Goal: Book appointment/travel/reservation

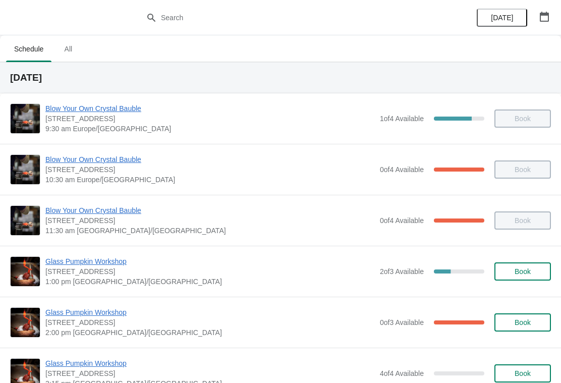
click at [71, 48] on span "All" at bounding box center [68, 49] width 25 height 18
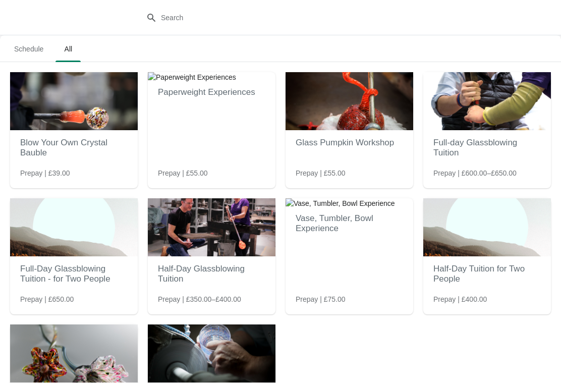
click at [26, 44] on span "Schedule" at bounding box center [28, 49] width 45 height 18
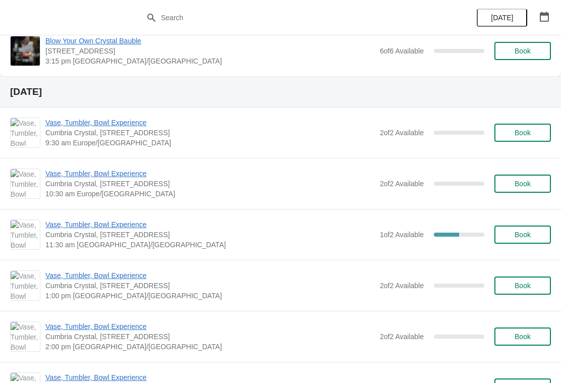
scroll to position [692, 0]
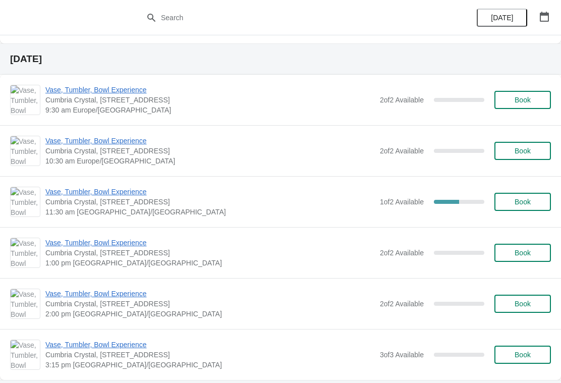
click at [121, 194] on span "Vase, Tumbler, Bowl Experience" at bounding box center [210, 192] width 330 height 10
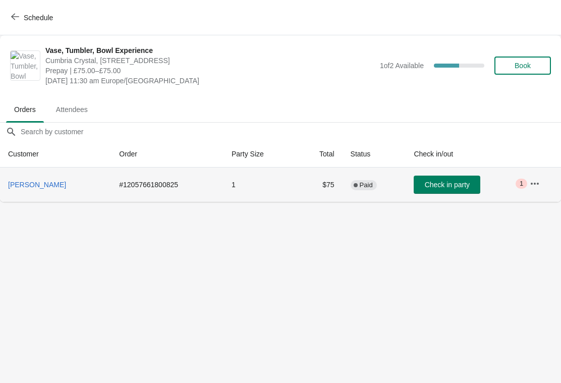
click at [50, 187] on span "Carol Davenport" at bounding box center [37, 185] width 58 height 8
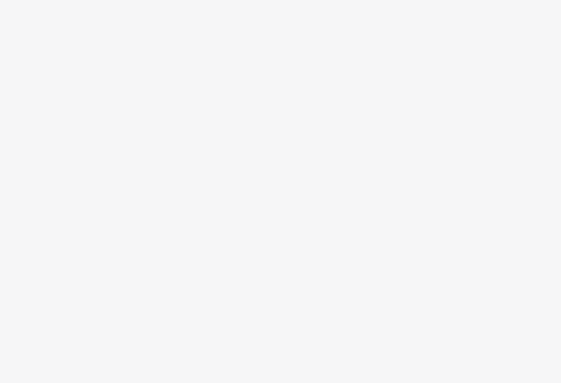
click at [45, 179] on body at bounding box center [280, 191] width 561 height 383
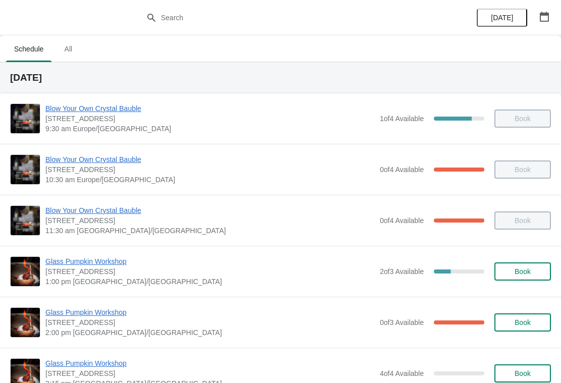
click at [529, 270] on span "Book" at bounding box center [523, 272] width 16 height 8
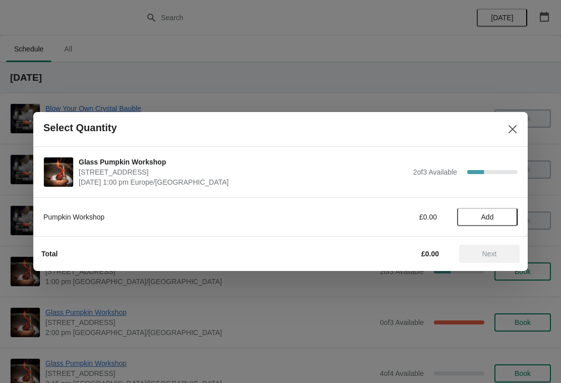
click at [493, 223] on button "Add" at bounding box center [487, 217] width 61 height 18
click at [496, 257] on span "Next" at bounding box center [490, 254] width 15 height 8
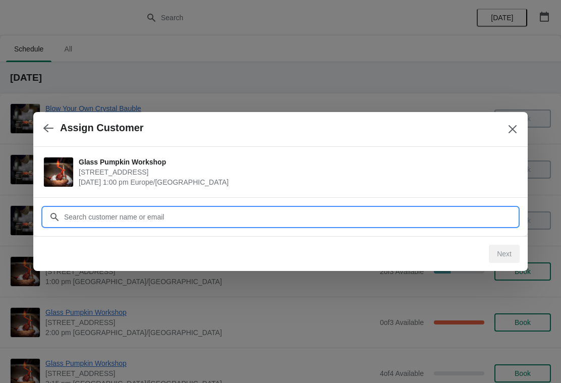
click at [149, 217] on input "Customer" at bounding box center [291, 217] width 454 height 18
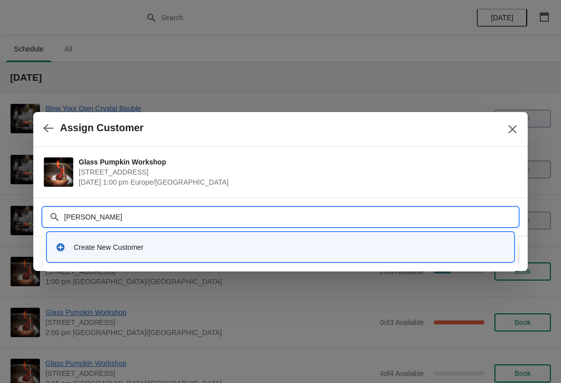
type input "[PERSON_NAME]"
click at [168, 195] on div "Glass Pumpkin Workshop [STREET_ADDRESS] [DATE] 1:00 pm [GEOGRAPHIC_DATA]/[GEOGR…" at bounding box center [280, 172] width 495 height 50
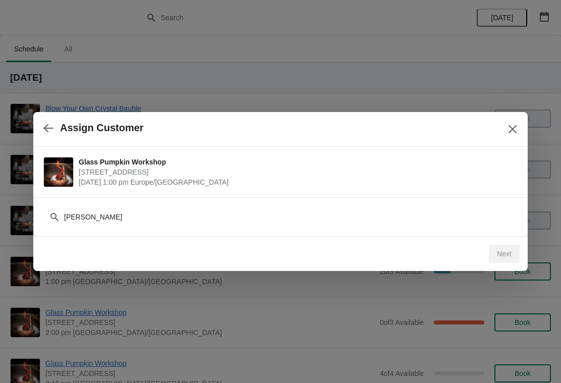
click at [507, 131] on button "Close" at bounding box center [513, 129] width 18 height 18
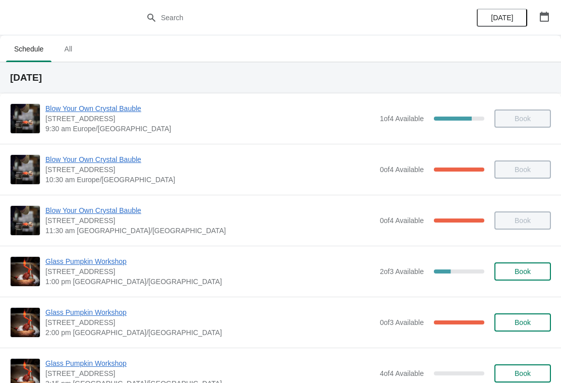
click at [521, 279] on button "Book" at bounding box center [523, 272] width 57 height 18
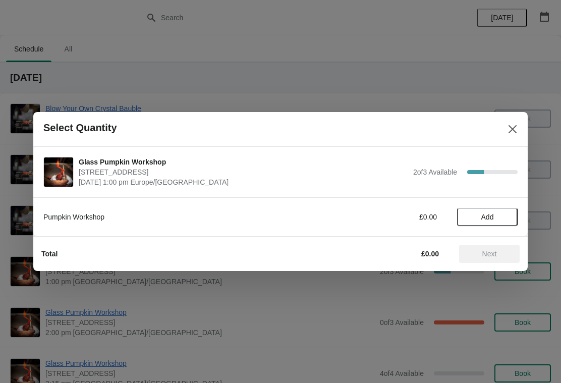
click at [489, 225] on button "Add" at bounding box center [487, 217] width 61 height 18
click at [498, 256] on span "Next" at bounding box center [489, 254] width 44 height 8
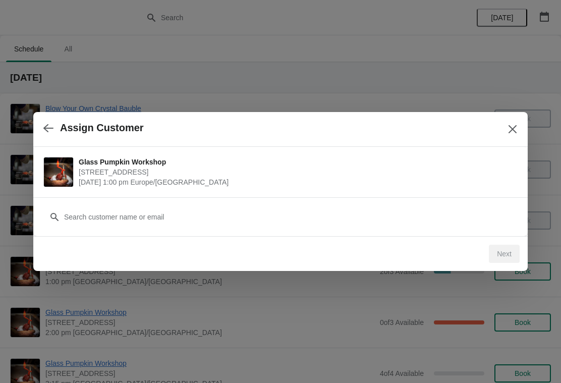
click at [152, 173] on span "[STREET_ADDRESS]" at bounding box center [296, 172] width 434 height 10
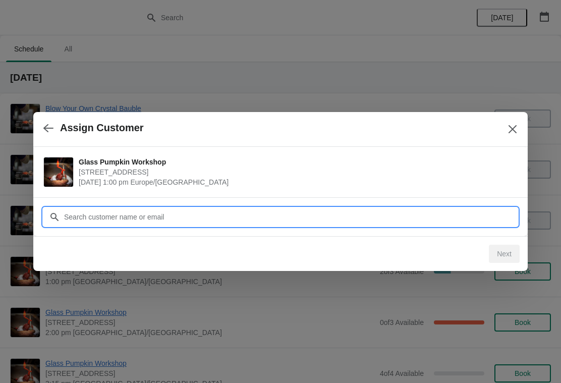
click at [135, 217] on input "Customer" at bounding box center [291, 217] width 454 height 18
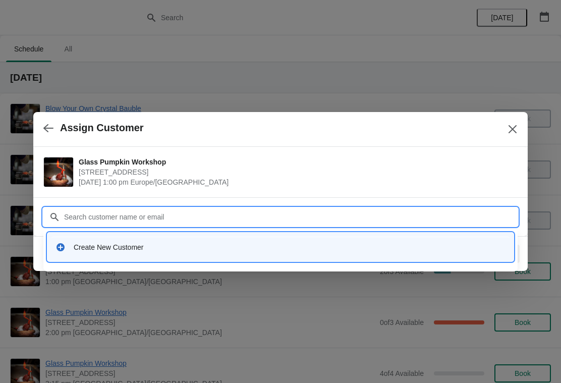
click at [121, 248] on div "Create New Customer" at bounding box center [290, 247] width 432 height 10
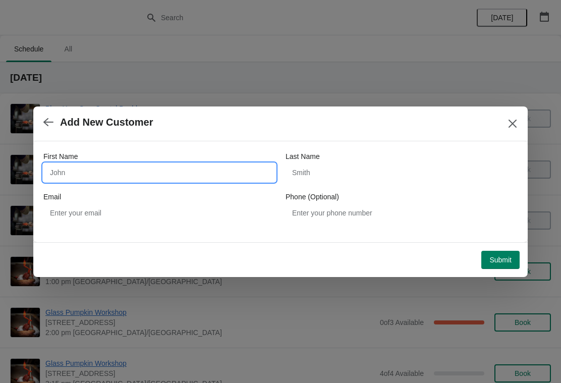
click at [117, 172] on input "First Name" at bounding box center [159, 173] width 232 height 18
type input "[PERSON_NAME]"
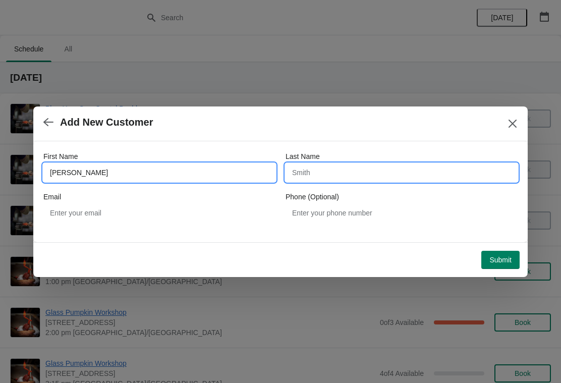
click at [307, 169] on input "Last Name" at bounding box center [402, 173] width 232 height 18
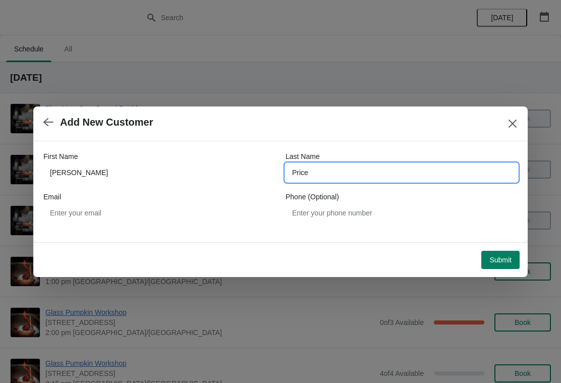
type input "Price"
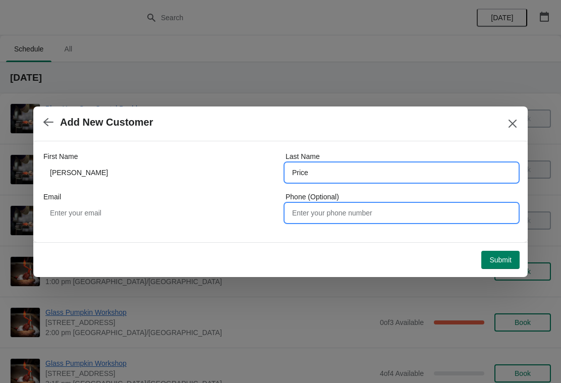
click at [343, 210] on input "Phone (Optional)" at bounding box center [402, 213] width 232 height 18
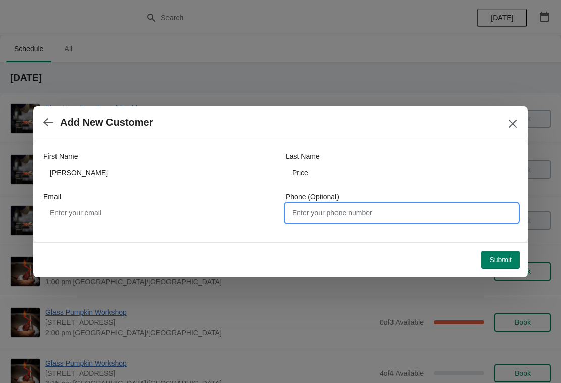
click at [509, 263] on span "Submit" at bounding box center [501, 260] width 22 height 8
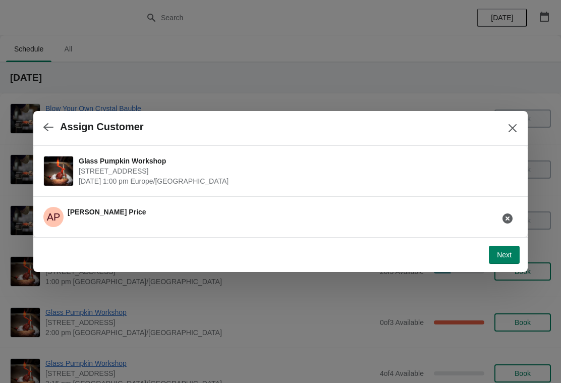
click at [505, 257] on span "Next" at bounding box center [504, 255] width 15 height 8
select select "Yes, I will collect it"
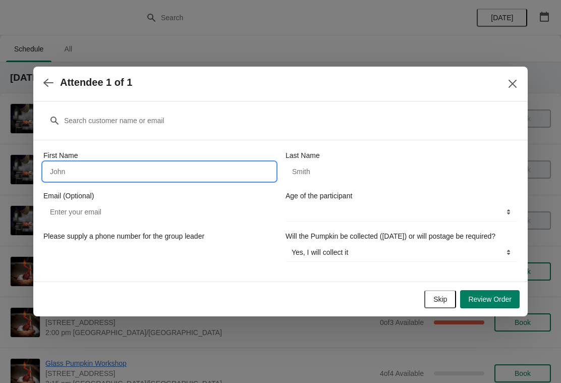
click at [165, 168] on input "First Name" at bounding box center [159, 172] width 232 height 18
type input "[PERSON_NAME]"
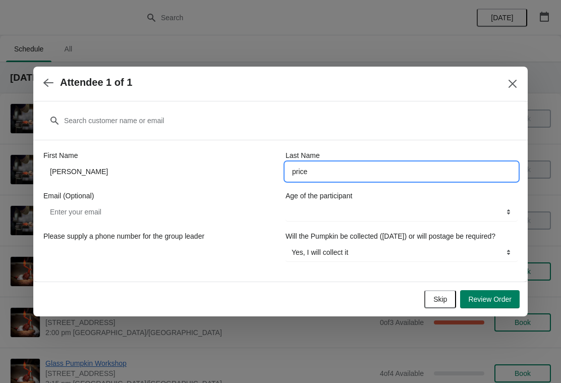
type input "price"
click at [314, 206] on select "13-17 years 18 years and over" at bounding box center [402, 212] width 232 height 18
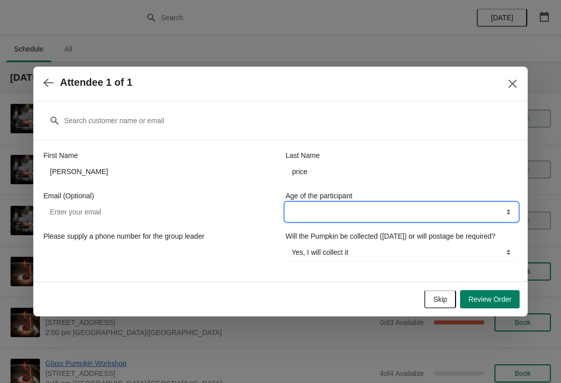
select select "18 years and over"
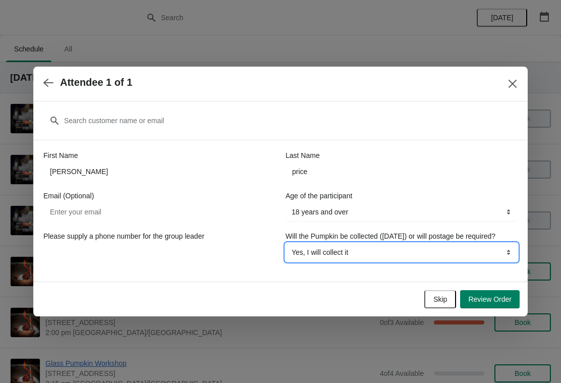
click at [367, 262] on select "Yes, I will collect it No, I will require postage" at bounding box center [402, 252] width 232 height 18
select select "No, I will require postage"
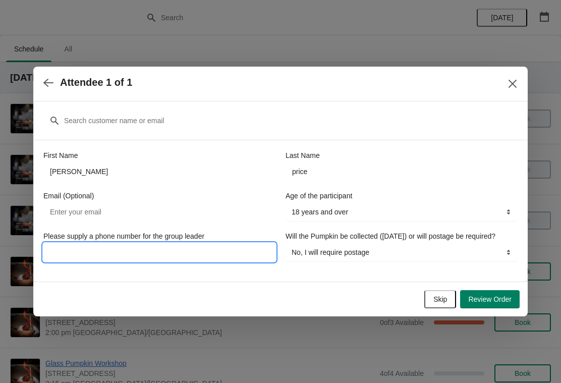
click at [158, 250] on input "Please supply a phone number for the group leader" at bounding box center [159, 252] width 232 height 18
click at [492, 300] on span "Review Order" at bounding box center [489, 299] width 43 height 8
